Goal: Task Accomplishment & Management: Use online tool/utility

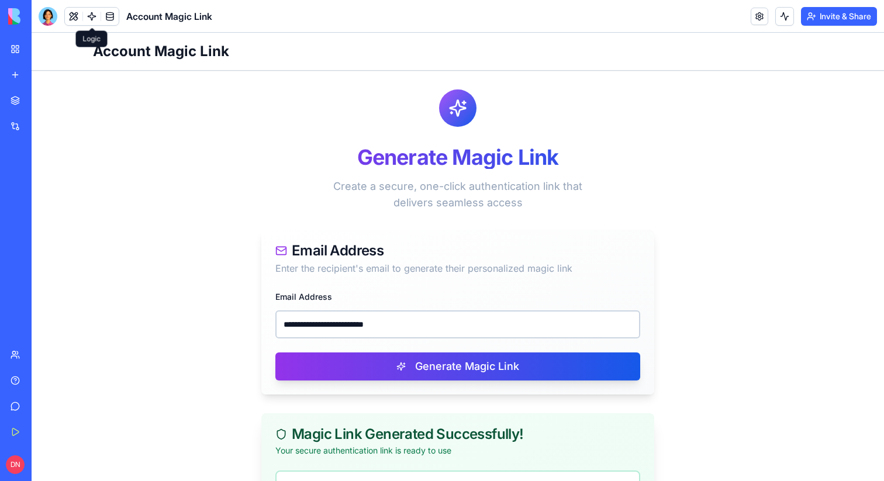
scroll to position [159, 0]
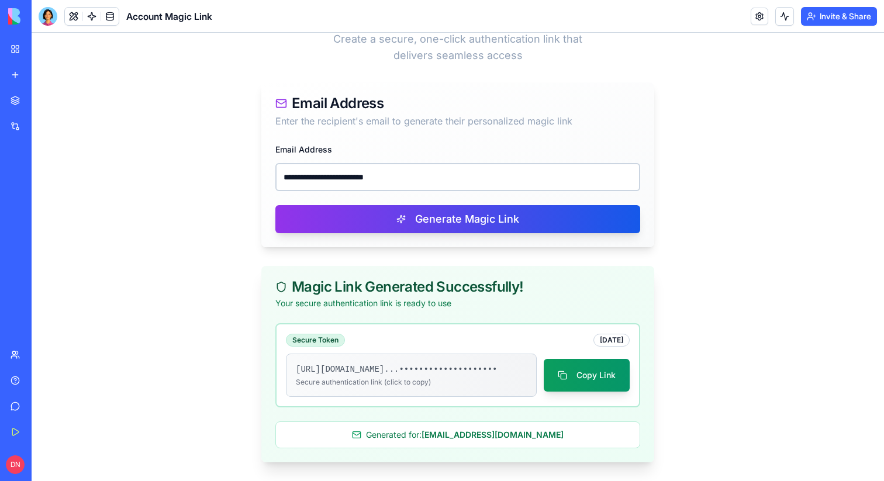
click at [89, 13] on link at bounding box center [92, 17] width 18 height 18
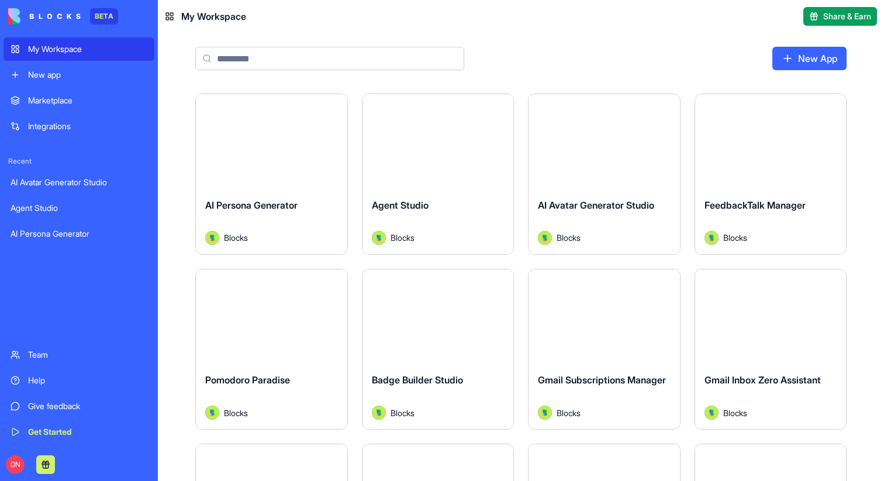
click at [267, 162] on div "Launch" at bounding box center [271, 141] width 151 height 95
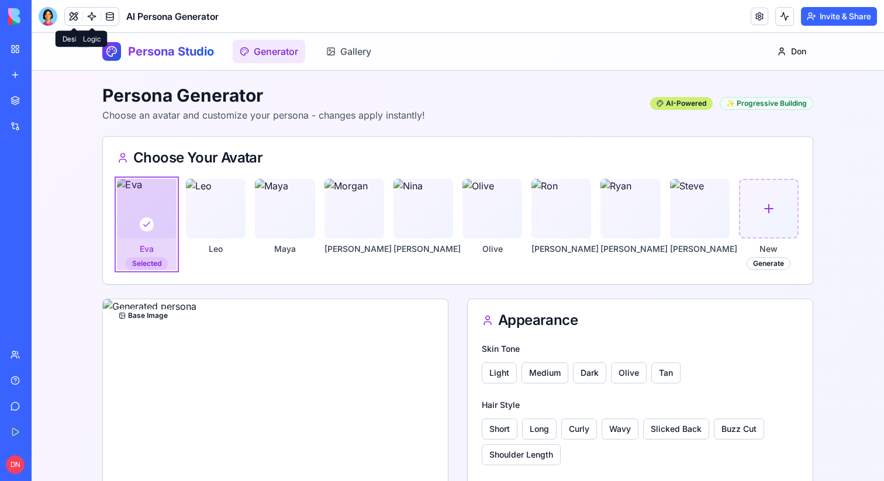
click at [94, 23] on link at bounding box center [92, 17] width 18 height 18
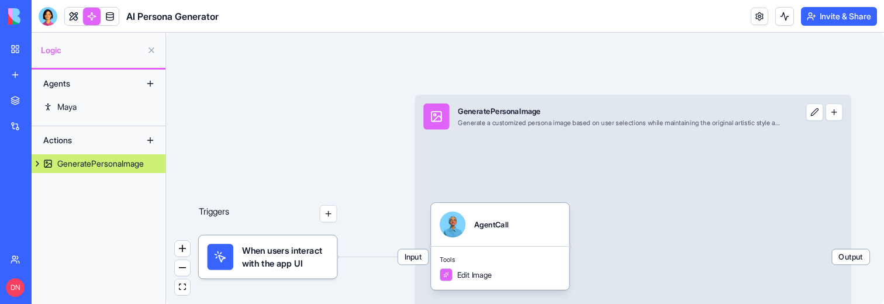
click at [863, 95] on div "Triggers When users interact with the app UI Input GeneratePersonaImage Generat…" at bounding box center [525, 168] width 718 height 271
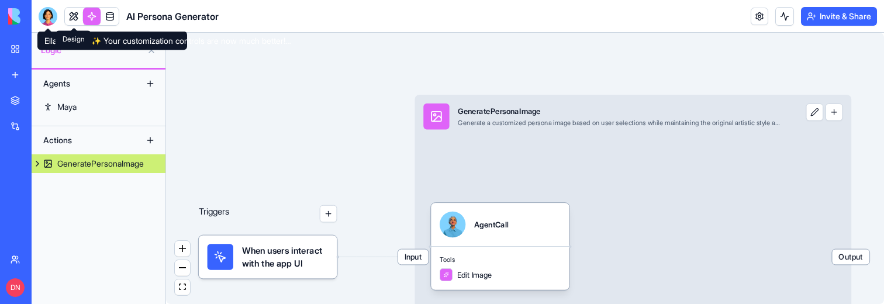
click at [76, 13] on link at bounding box center [74, 17] width 18 height 18
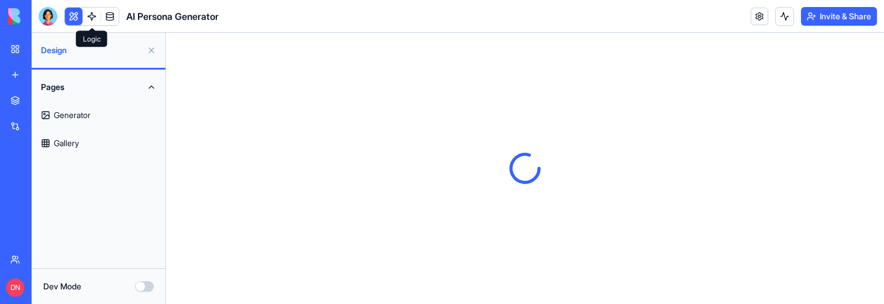
click at [89, 19] on link at bounding box center [92, 17] width 18 height 18
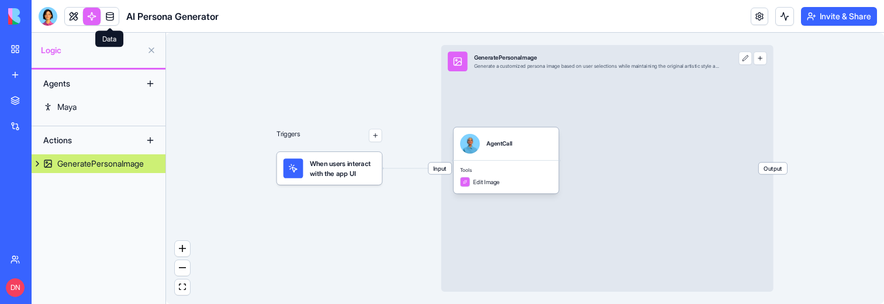
click at [111, 16] on link at bounding box center [110, 17] width 18 height 18
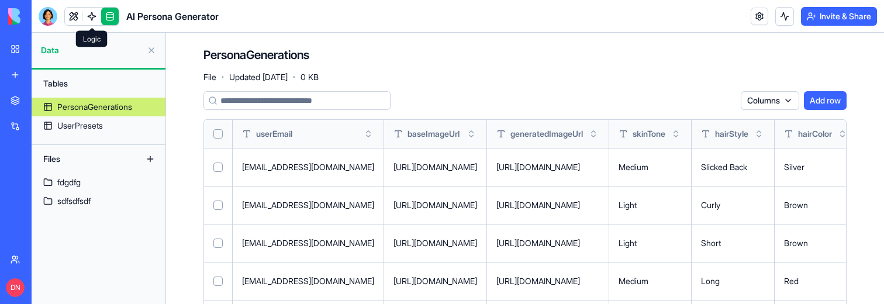
click at [85, 20] on link at bounding box center [92, 17] width 18 height 18
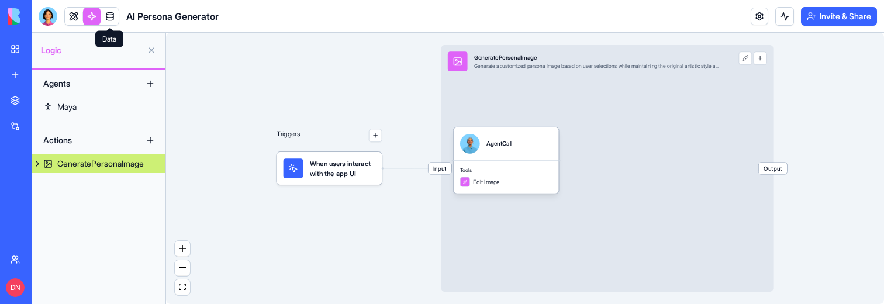
click at [106, 19] on link at bounding box center [110, 17] width 18 height 18
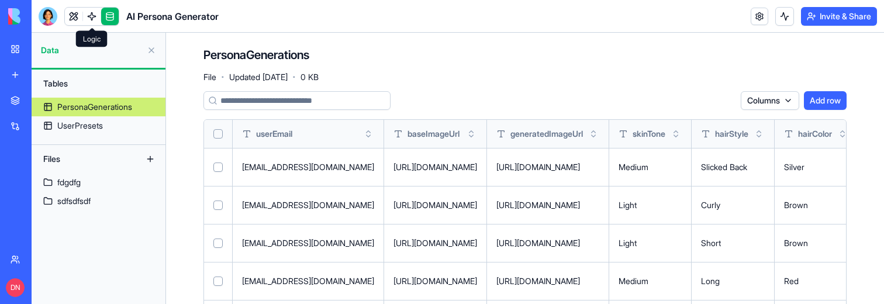
click at [93, 19] on link at bounding box center [92, 17] width 18 height 18
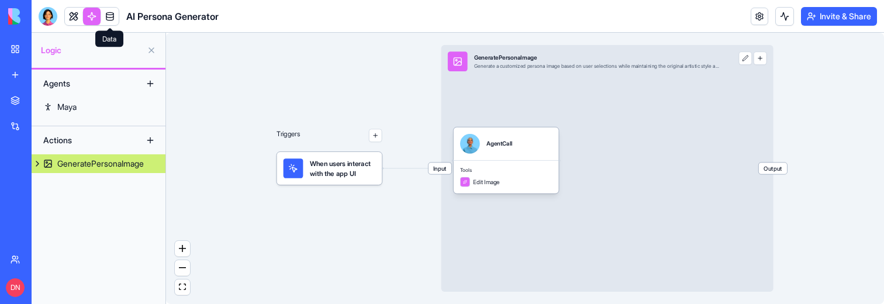
click at [112, 18] on link at bounding box center [110, 17] width 18 height 18
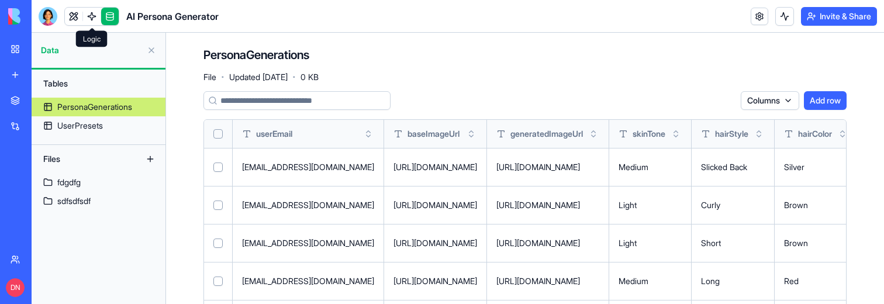
click at [93, 16] on link at bounding box center [92, 17] width 18 height 18
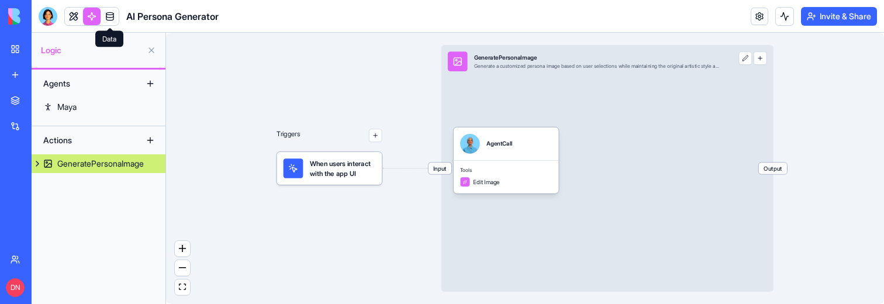
click at [102, 16] on link at bounding box center [110, 17] width 18 height 18
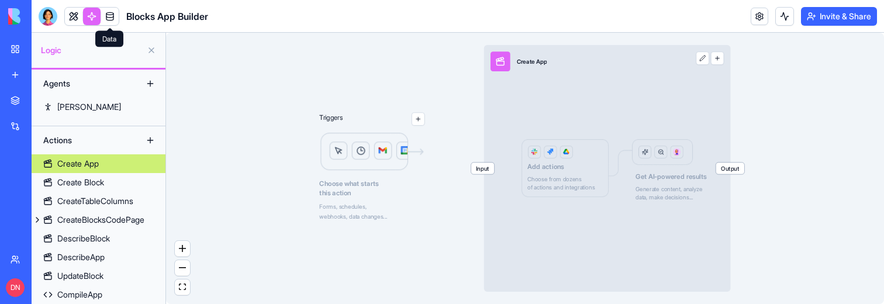
click at [108, 15] on link at bounding box center [110, 17] width 18 height 18
click at [50, 56] on link "My Workspace" at bounding box center [27, 48] width 47 height 23
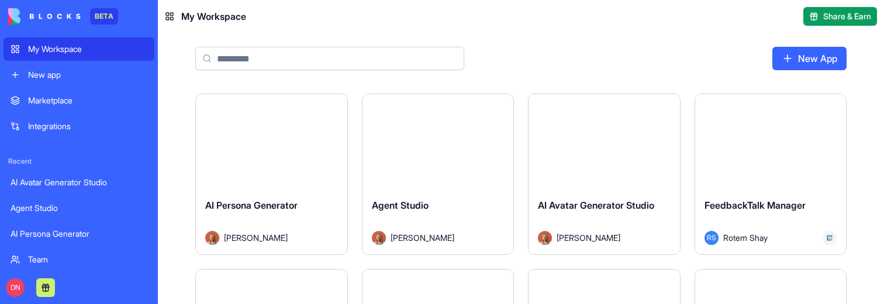
click at [262, 165] on div "Launch" at bounding box center [271, 141] width 151 height 95
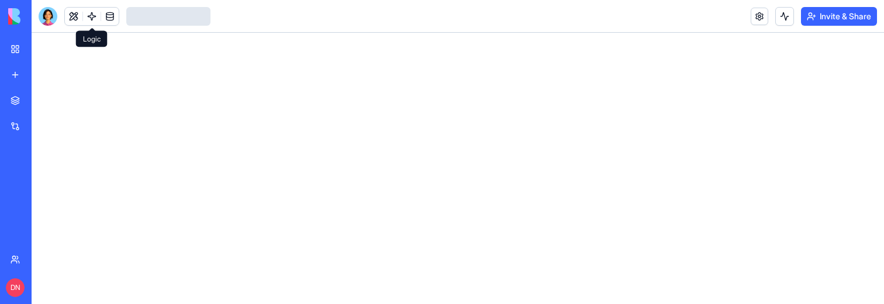
click at [90, 15] on link at bounding box center [92, 17] width 18 height 18
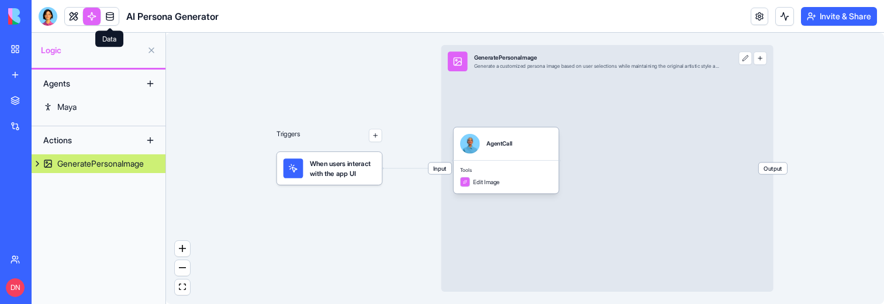
click at [109, 21] on link at bounding box center [110, 17] width 18 height 18
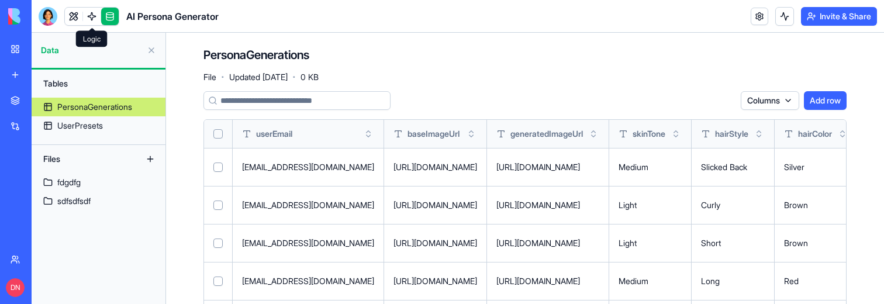
click at [87, 19] on link at bounding box center [92, 17] width 18 height 18
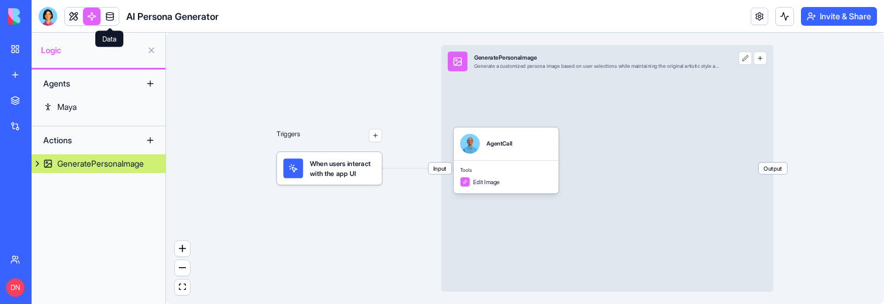
click at [105, 19] on link at bounding box center [110, 17] width 18 height 18
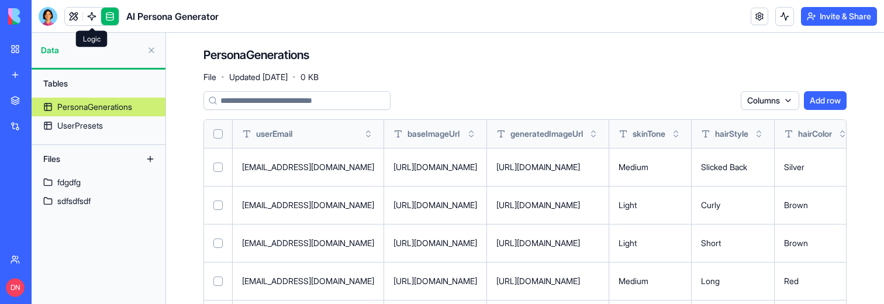
click at [92, 13] on link at bounding box center [92, 17] width 18 height 18
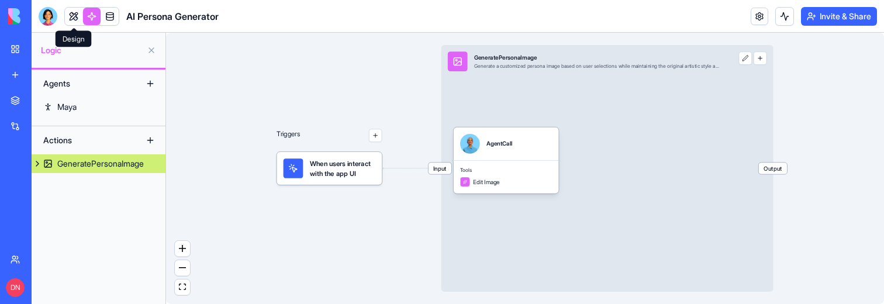
click at [65, 17] on link at bounding box center [74, 17] width 18 height 18
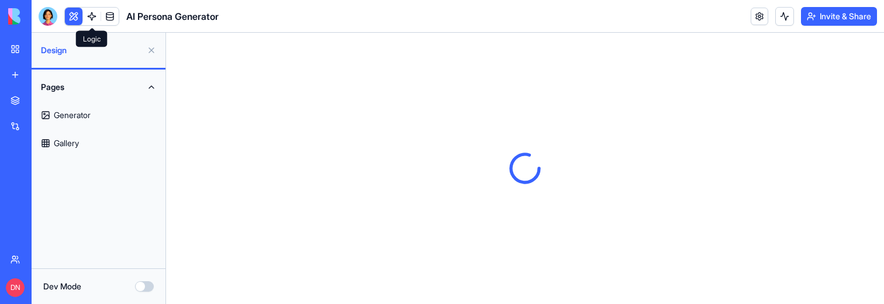
click at [94, 19] on link at bounding box center [92, 17] width 18 height 18
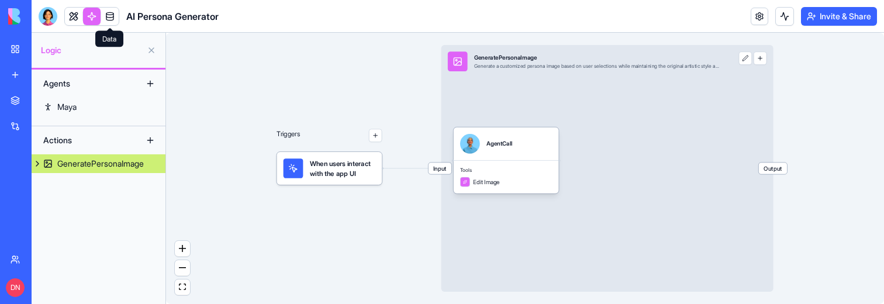
click at [107, 19] on link at bounding box center [110, 17] width 18 height 18
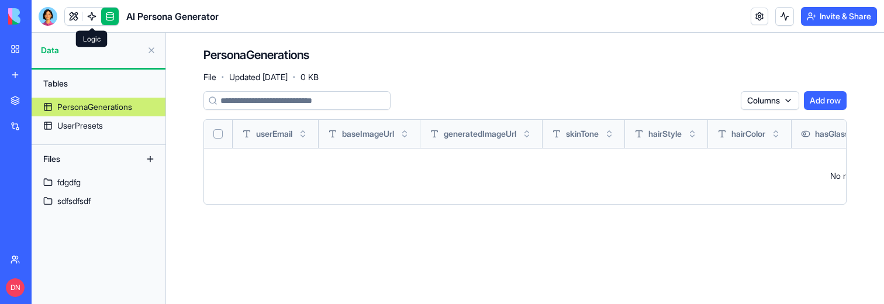
click at [91, 19] on link at bounding box center [92, 17] width 18 height 18
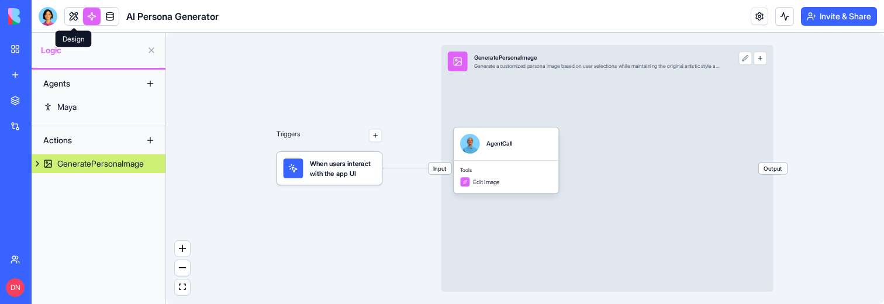
click at [76, 14] on link at bounding box center [74, 17] width 18 height 18
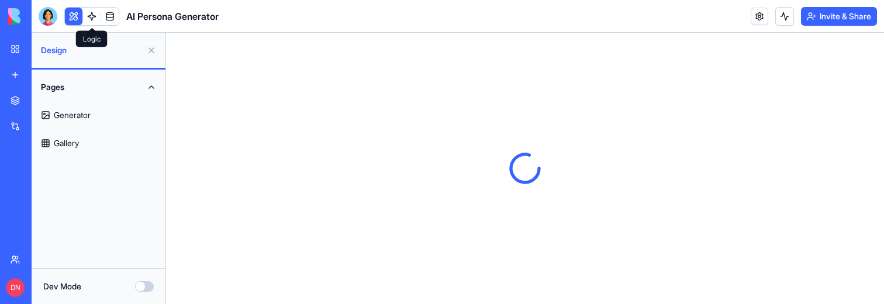
click at [99, 14] on link at bounding box center [92, 17] width 18 height 18
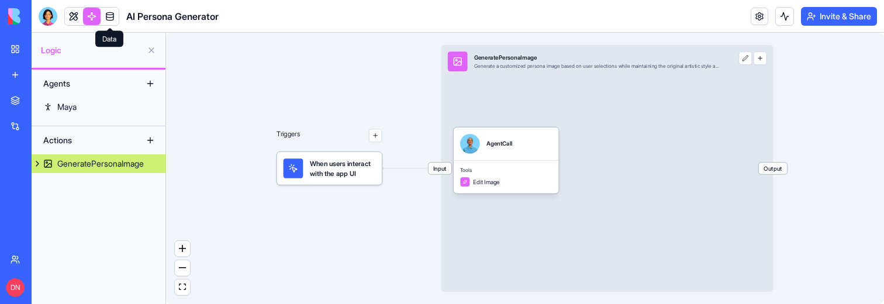
click at [108, 14] on link at bounding box center [110, 17] width 18 height 18
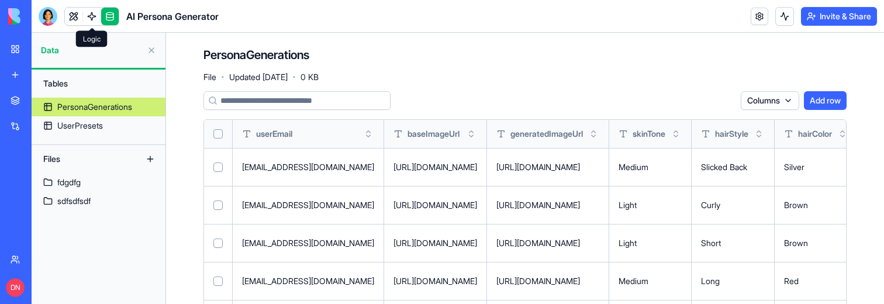
click at [95, 20] on link at bounding box center [92, 17] width 18 height 18
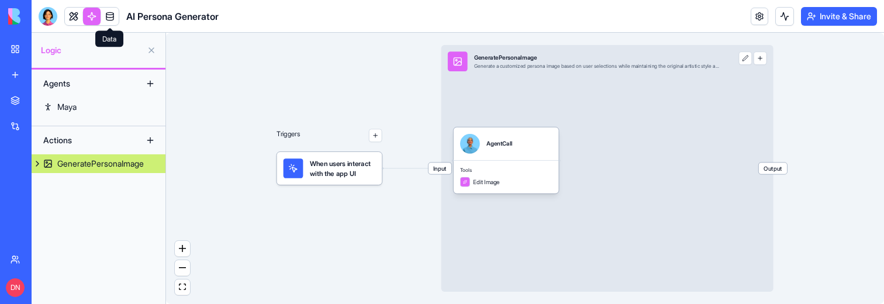
click at [109, 19] on link at bounding box center [110, 17] width 18 height 18
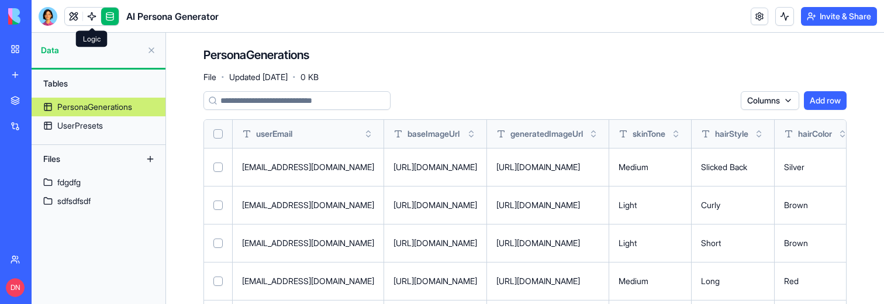
click at [91, 16] on link at bounding box center [92, 17] width 18 height 18
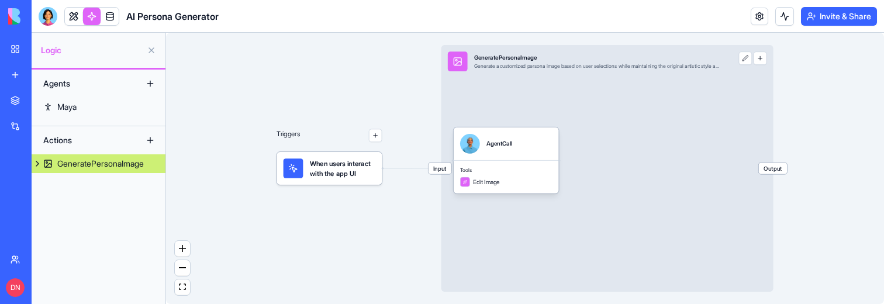
click at [152, 85] on button at bounding box center [150, 83] width 19 height 19
